Goal: Navigation & Orientation: Find specific page/section

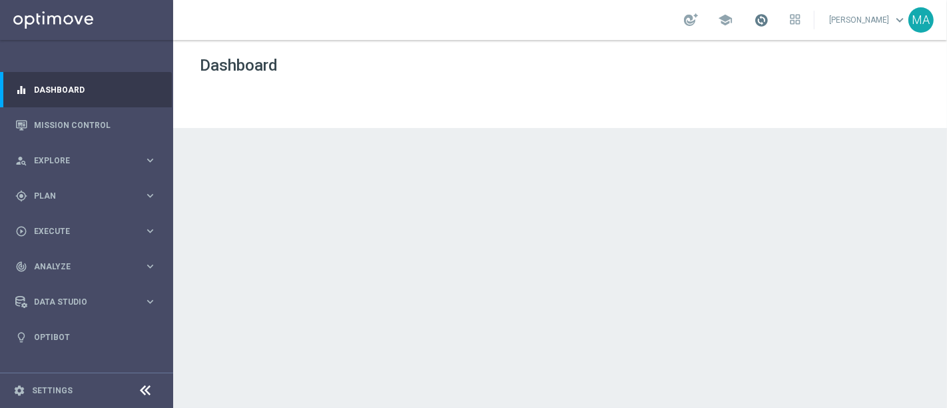
click at [769, 21] on span at bounding box center [761, 20] width 15 height 15
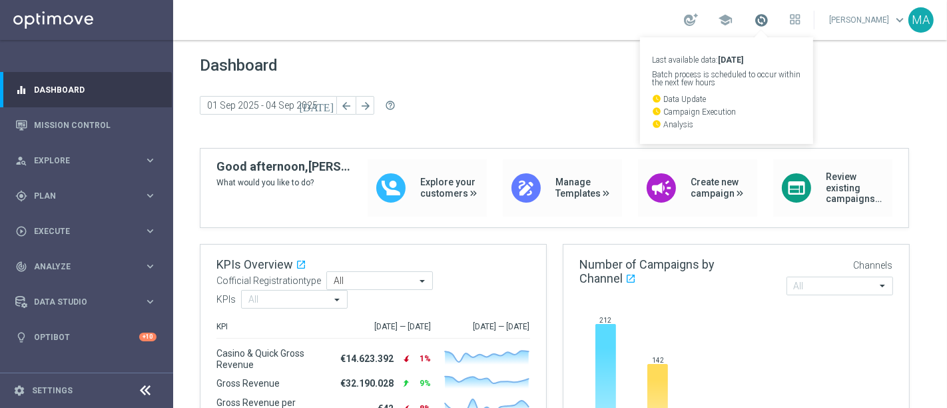
click at [769, 17] on span at bounding box center [761, 20] width 15 height 15
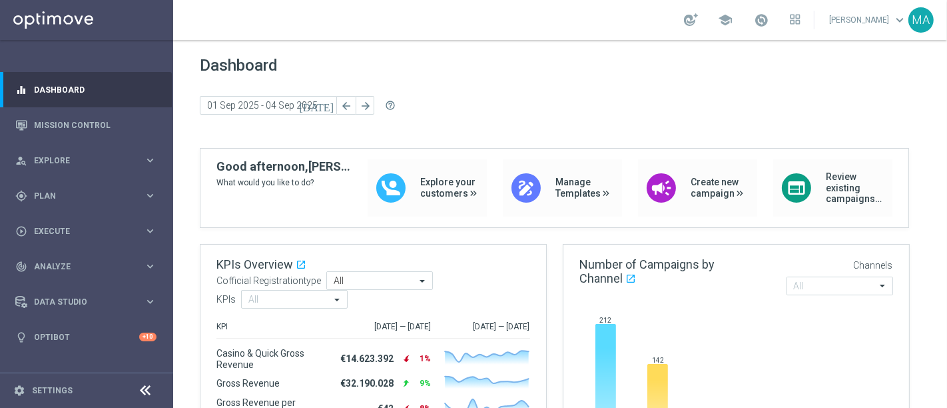
click at [673, 88] on div "Dashboard [DATE] [DATE] - [DATE] arrow_back arrow_forward help_outline" at bounding box center [560, 102] width 721 height 92
click at [759, 11] on div "school" at bounding box center [742, 20] width 117 height 23
click at [769, 21] on span at bounding box center [761, 20] width 15 height 15
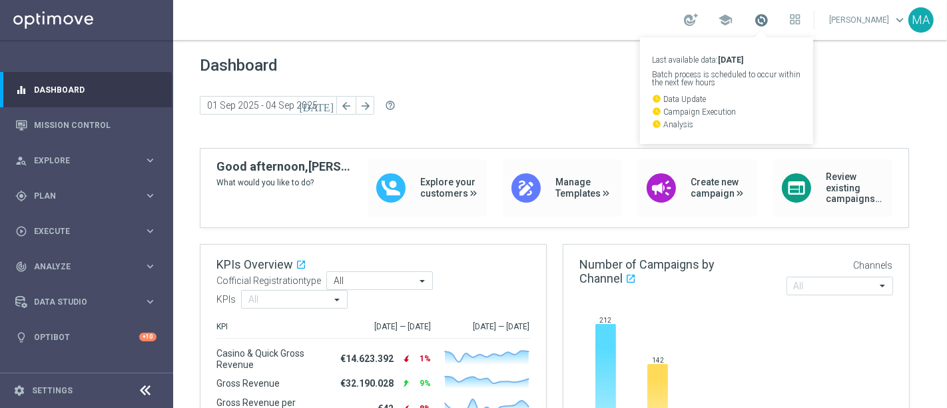
click at [769, 13] on span at bounding box center [761, 20] width 15 height 15
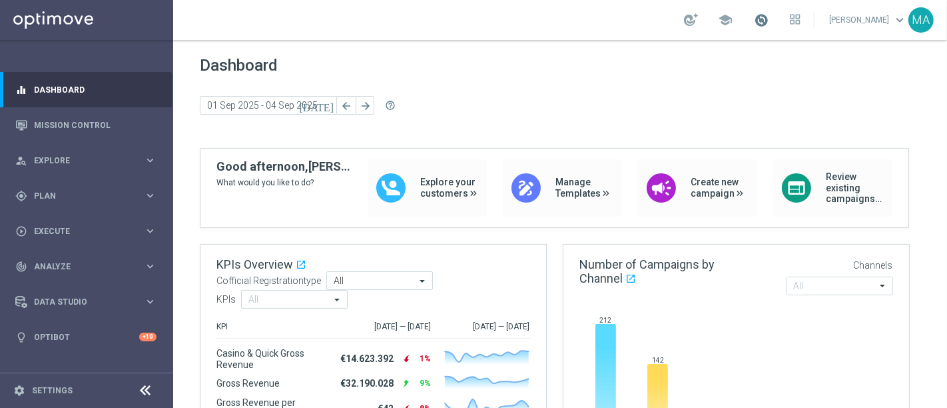
click at [769, 16] on span at bounding box center [761, 20] width 15 height 15
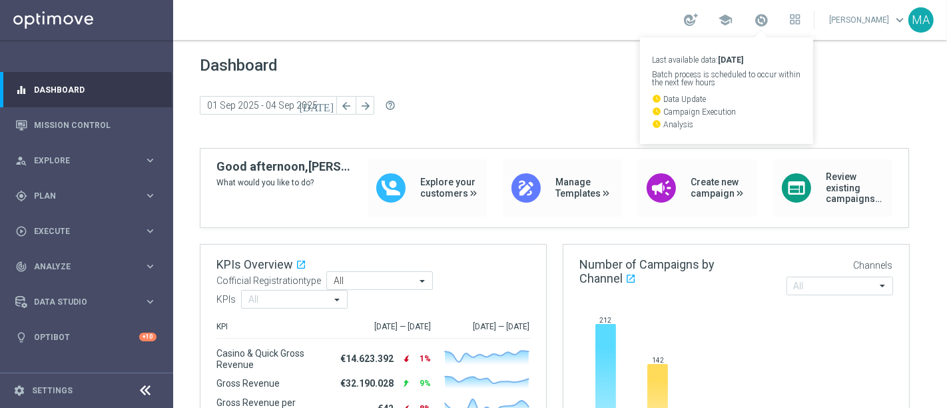
click at [582, 75] on div "Dashboard [DATE] [DATE] - [DATE] arrow_back arrow_forward help_outline" at bounding box center [560, 102] width 721 height 92
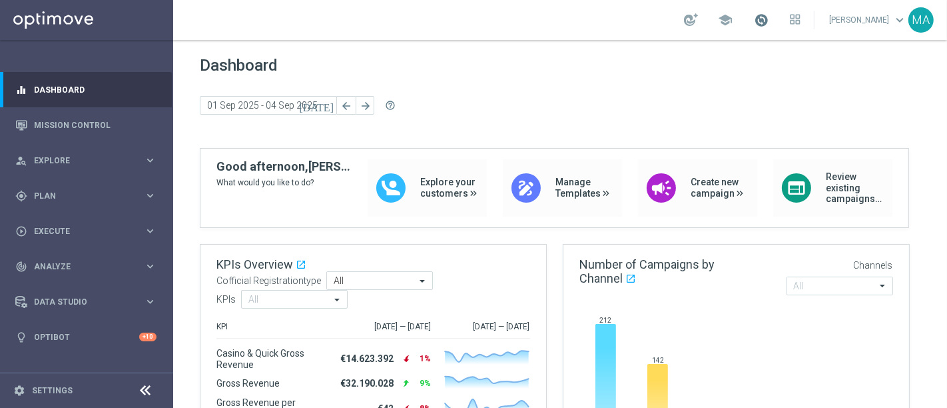
click at [769, 21] on span at bounding box center [761, 20] width 15 height 15
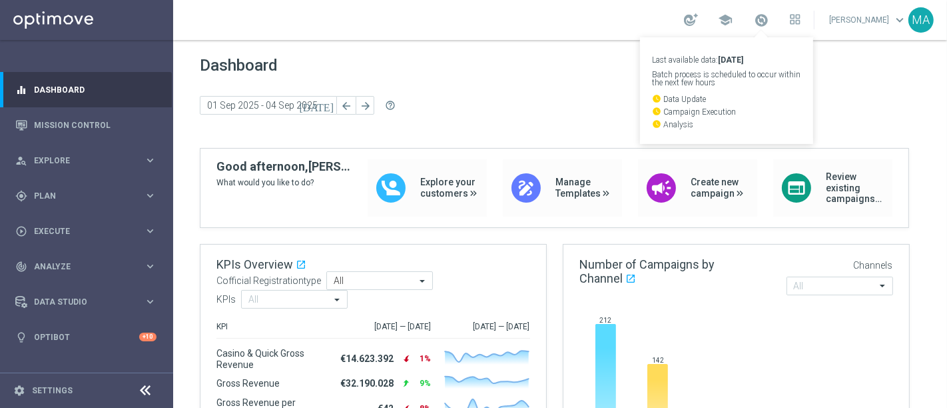
click at [594, 61] on span "Dashboard" at bounding box center [560, 65] width 721 height 19
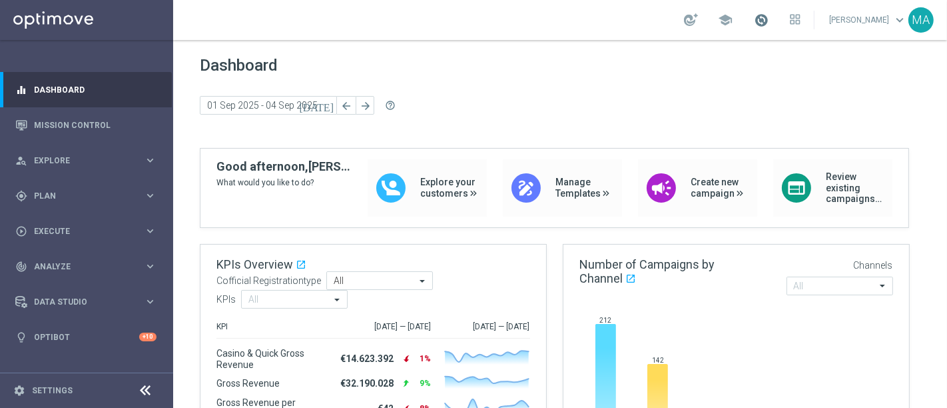
click at [769, 21] on span at bounding box center [761, 20] width 15 height 15
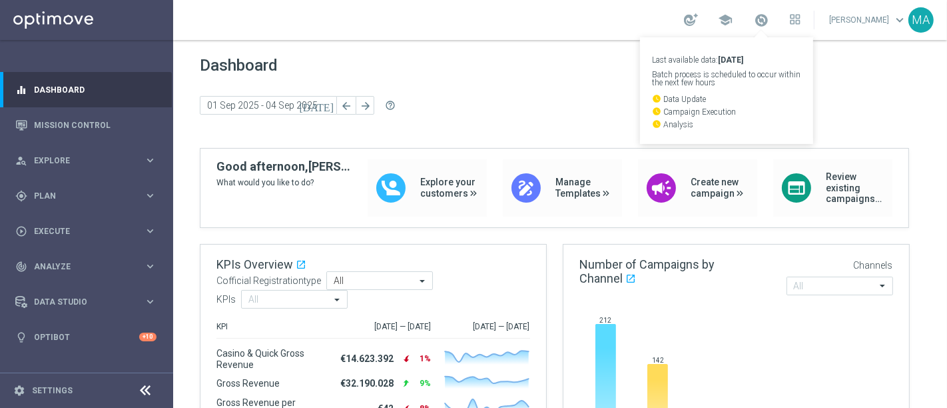
click at [574, 89] on div "Dashboard [DATE] [DATE] - [DATE] arrow_back arrow_forward help_outline" at bounding box center [560, 102] width 721 height 92
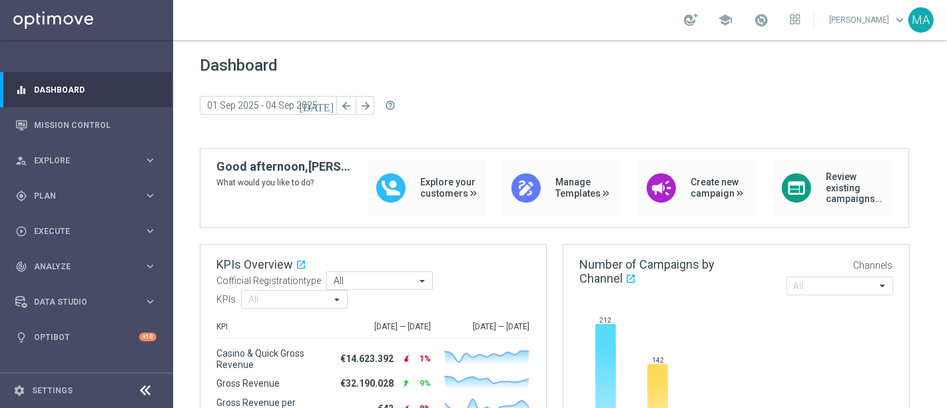
click at [785, 25] on div "school" at bounding box center [742, 20] width 117 height 23
click at [769, 21] on span at bounding box center [761, 20] width 15 height 15
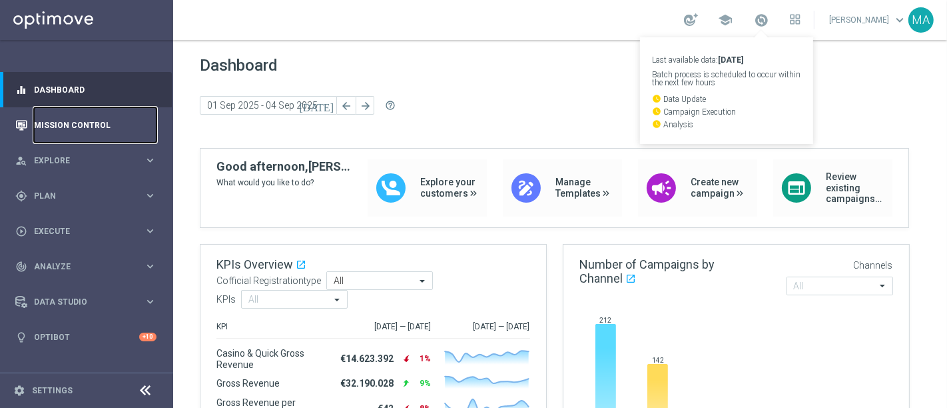
click at [105, 124] on link "Mission Control" at bounding box center [95, 124] width 123 height 35
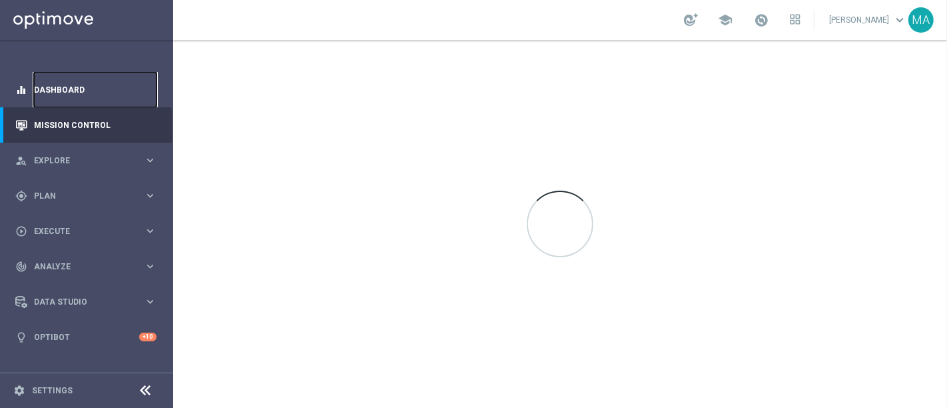
click at [73, 89] on link "Dashboard" at bounding box center [95, 89] width 123 height 35
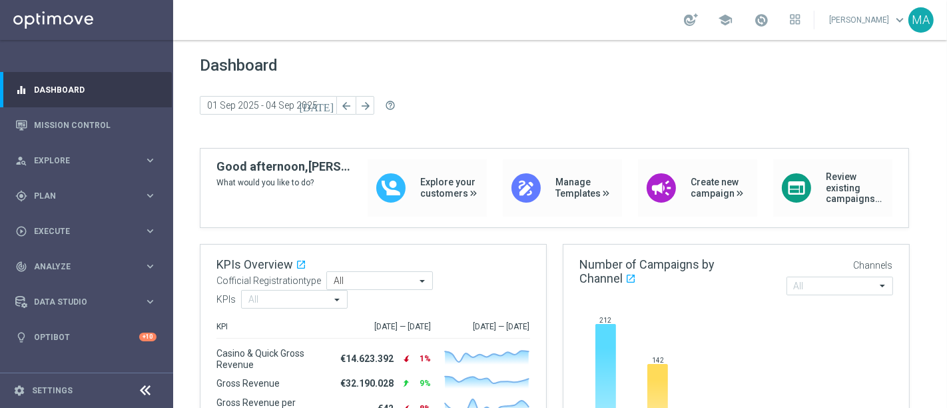
click at [770, 20] on link at bounding box center [761, 20] width 17 height 21
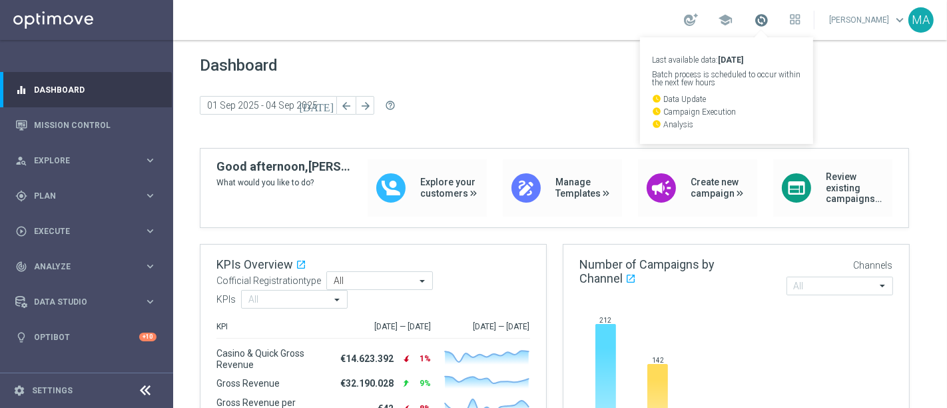
click at [769, 23] on span at bounding box center [761, 20] width 15 height 15
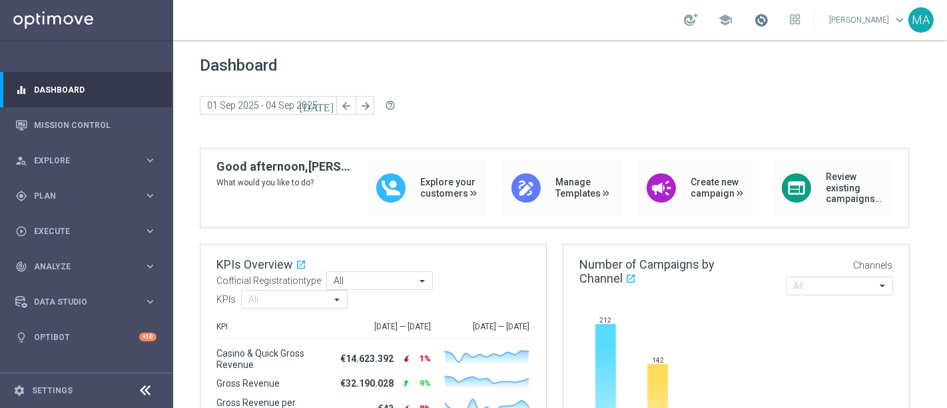
click at [769, 23] on span at bounding box center [761, 20] width 15 height 15
